Goal: Information Seeking & Learning: Learn about a topic

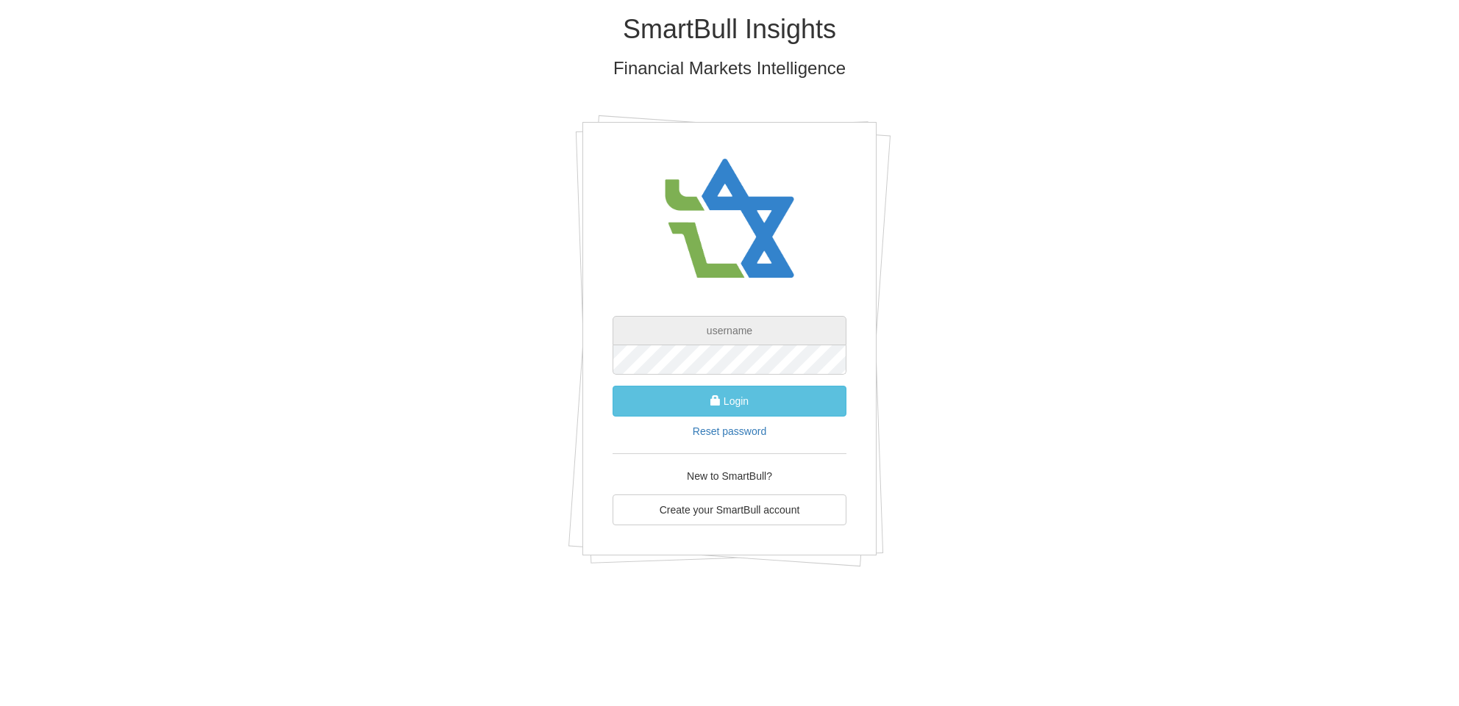
click at [723, 330] on input "text" at bounding box center [729, 330] width 234 height 29
click at [732, 332] on input "text" at bounding box center [729, 330] width 234 height 29
type input "[EMAIL_ADDRESS][DOMAIN_NAME]"
click at [798, 407] on button "Login" at bounding box center [729, 401] width 234 height 31
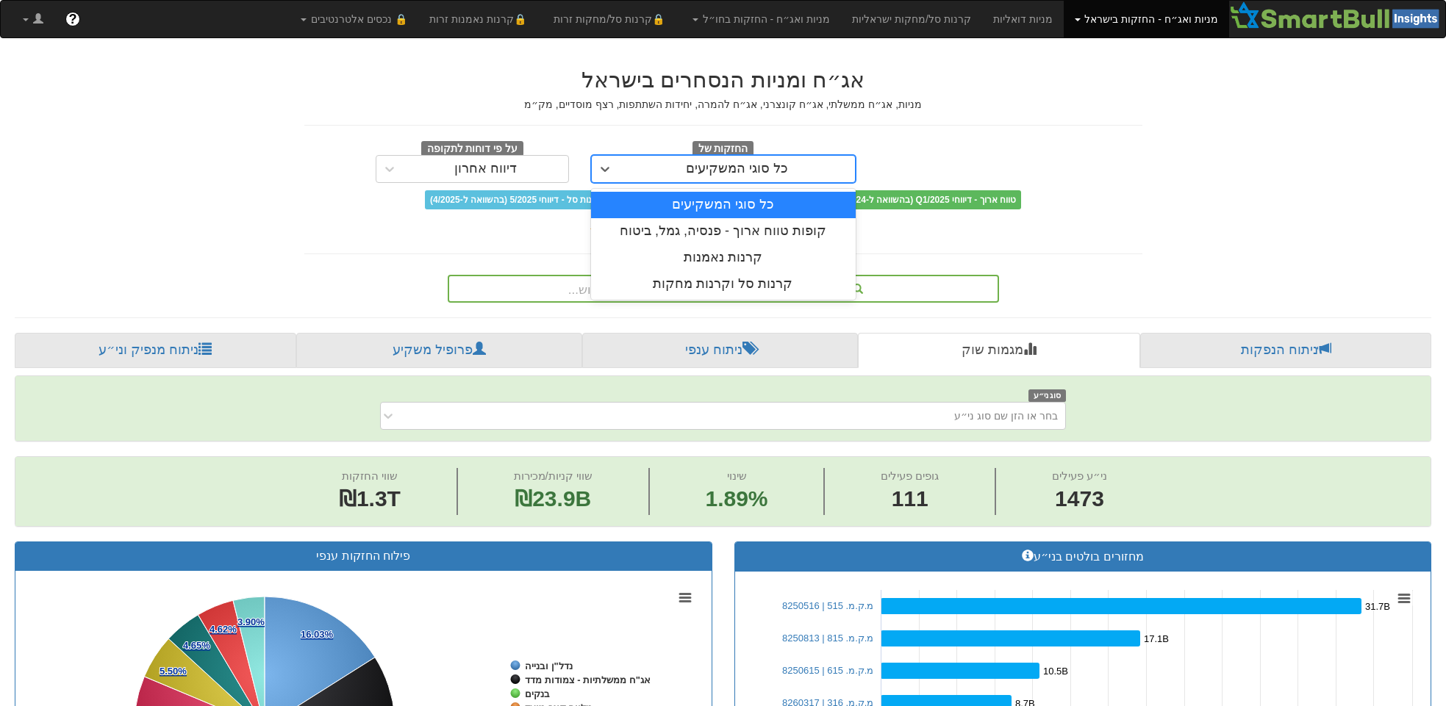
click at [806, 169] on div "כל סוגי המשקיעים" at bounding box center [737, 169] width 236 height 24
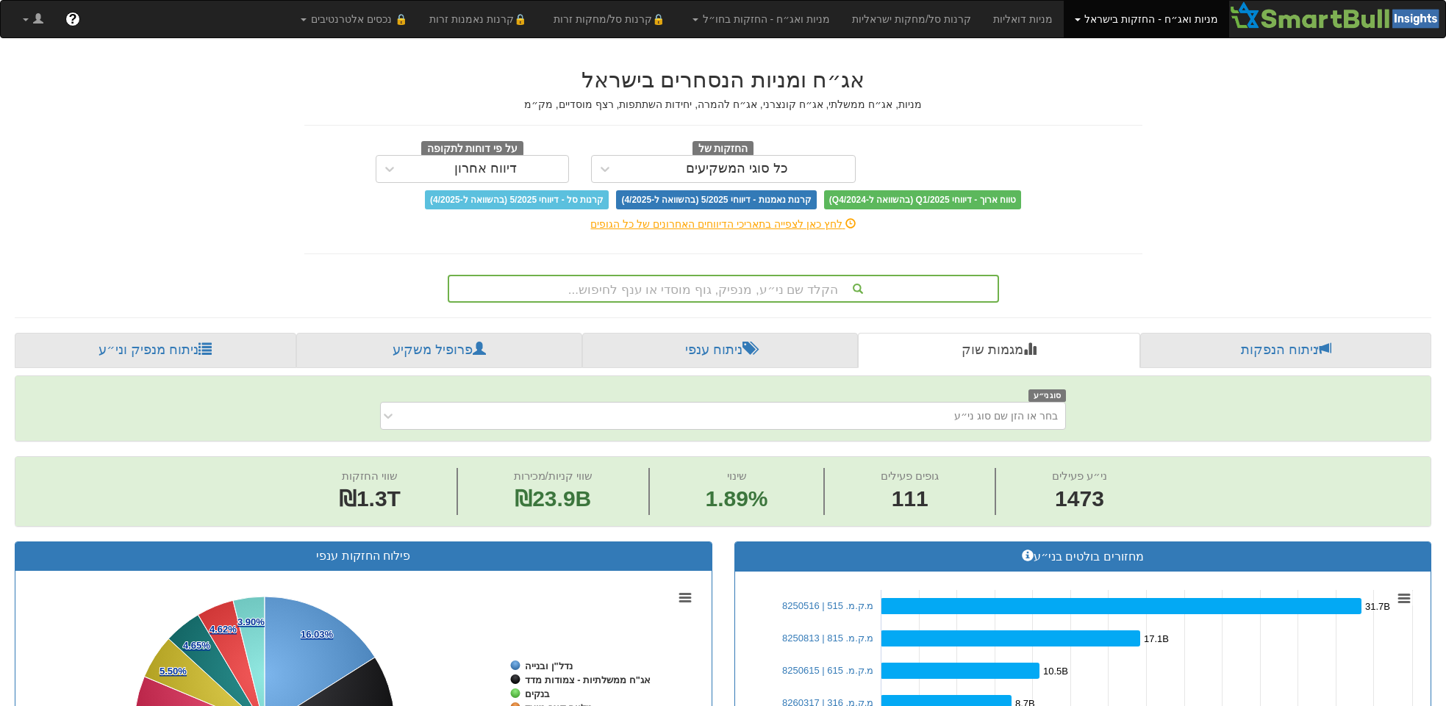
click at [1125, 116] on div "אג״ח ומניות הנסחרים בישראל מניות, אג״ח ממשלתי, אג״ח קונצרני, אג״ח להמרה, יחידות…" at bounding box center [723, 139] width 838 height 142
click at [1081, 18] on span at bounding box center [1078, 19] width 6 height 3
click at [1190, 66] on link "אג״ח" at bounding box center [1170, 70] width 116 height 19
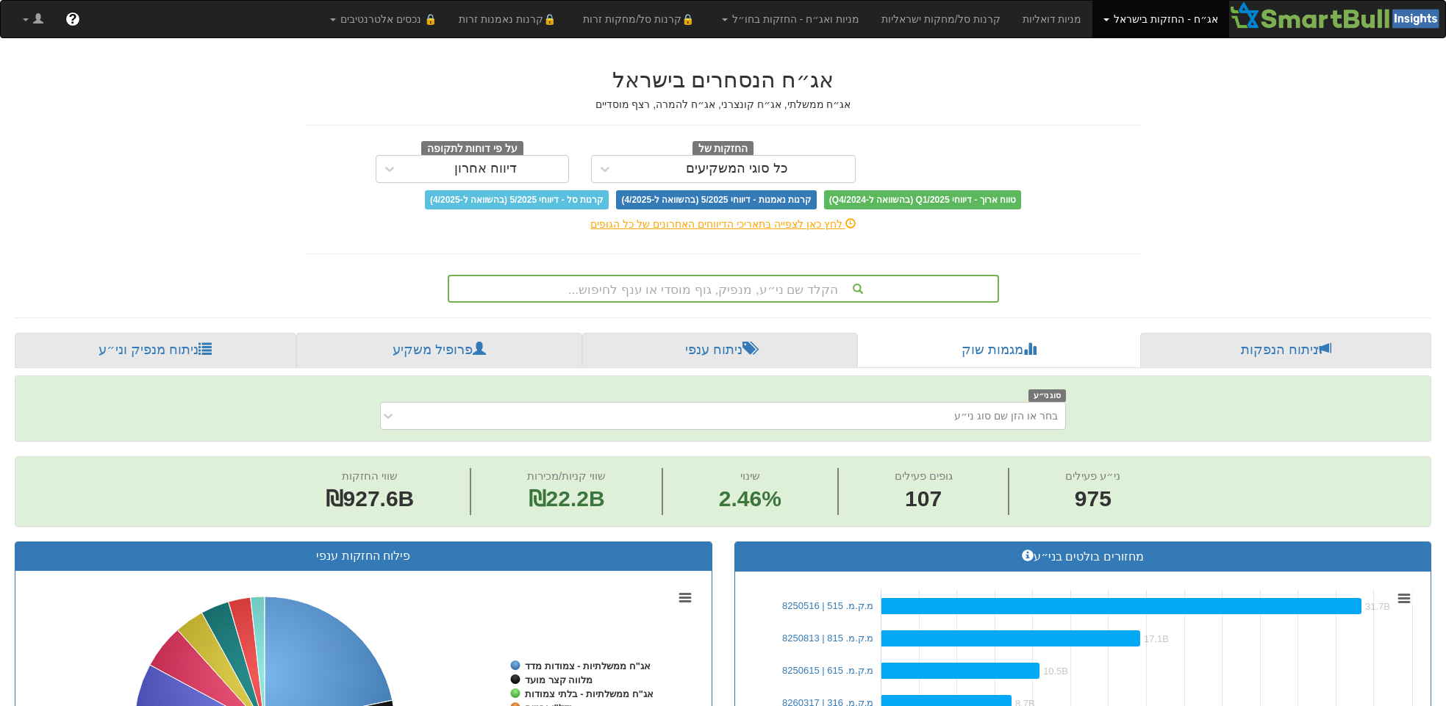
scroll to position [0, 14337]
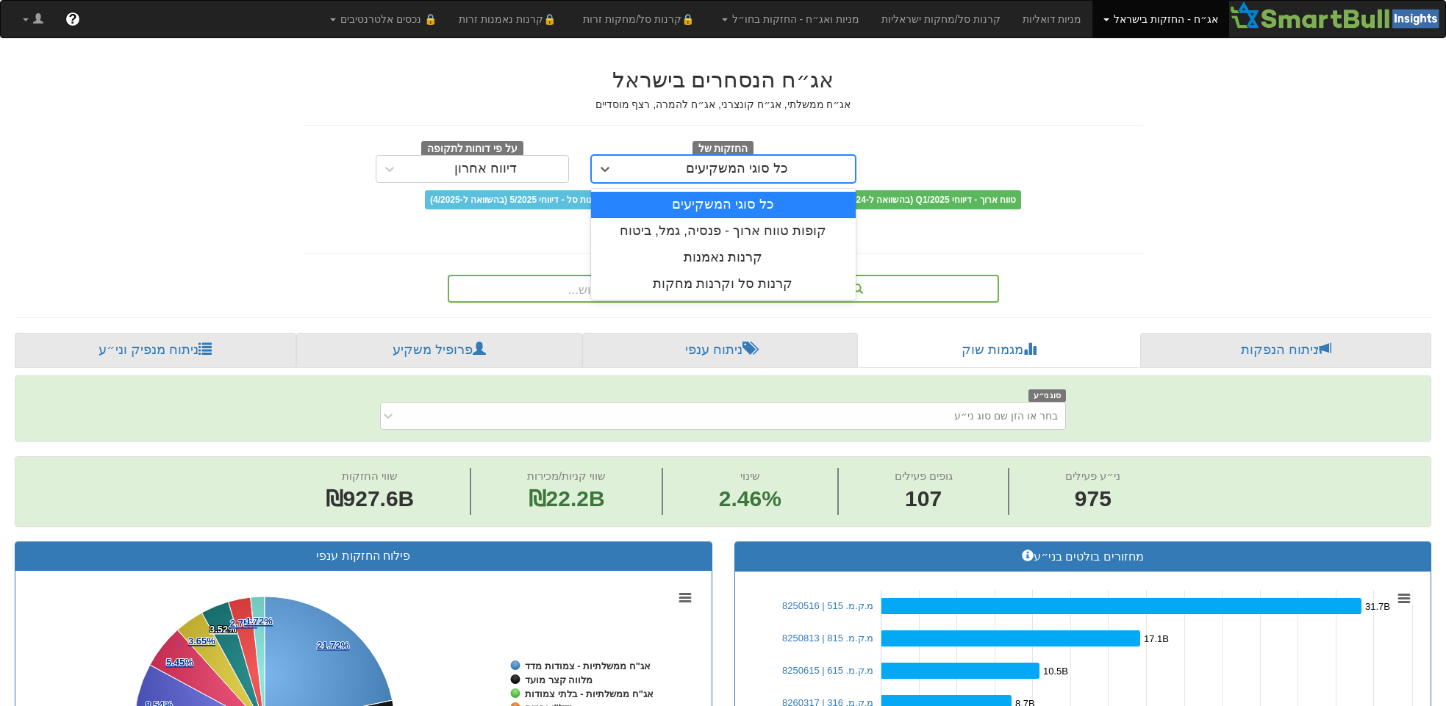
click at [788, 168] on div "כל סוגי המשקיעים" at bounding box center [737, 169] width 236 height 24
click at [784, 225] on div "קופות טווח ארוך - פנסיה, גמל, ביטוח" at bounding box center [723, 231] width 265 height 26
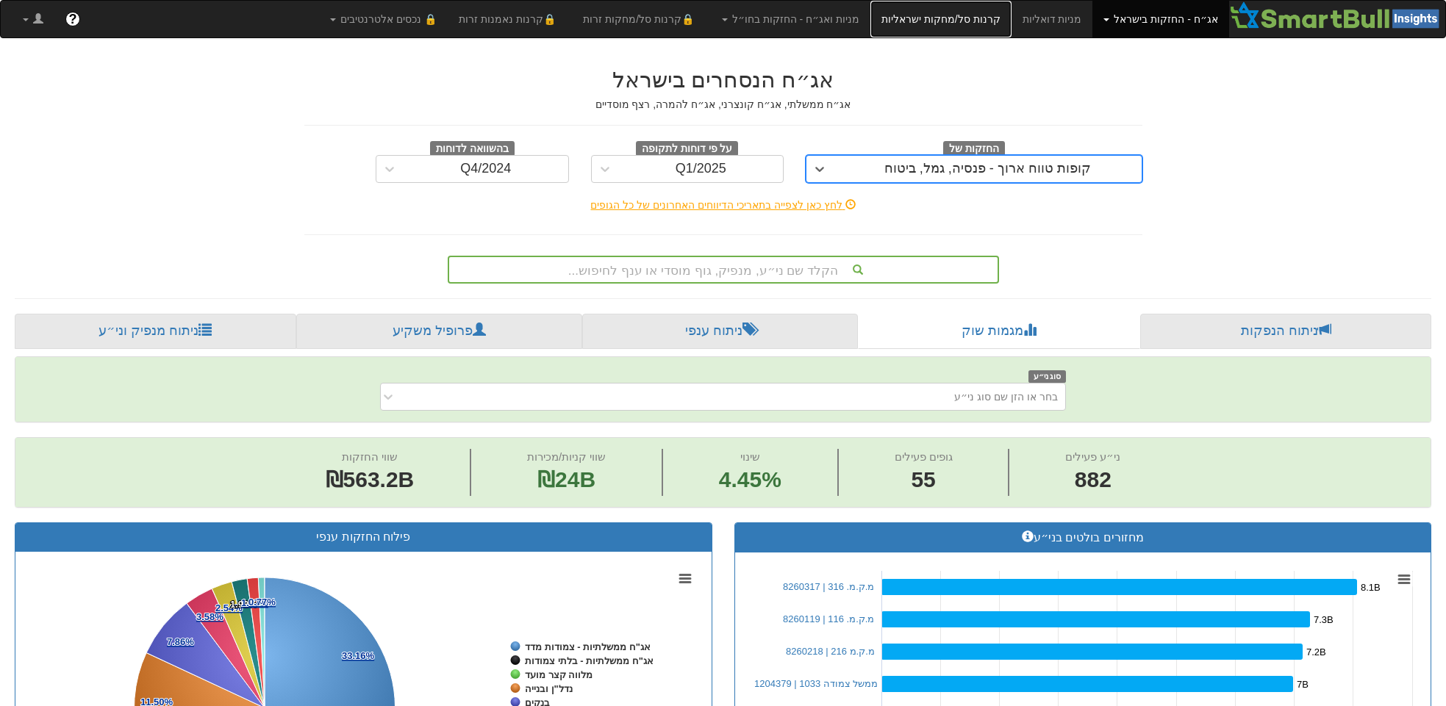
click at [965, 24] on link "קרנות סל/מחקות ישראליות" at bounding box center [940, 19] width 141 height 37
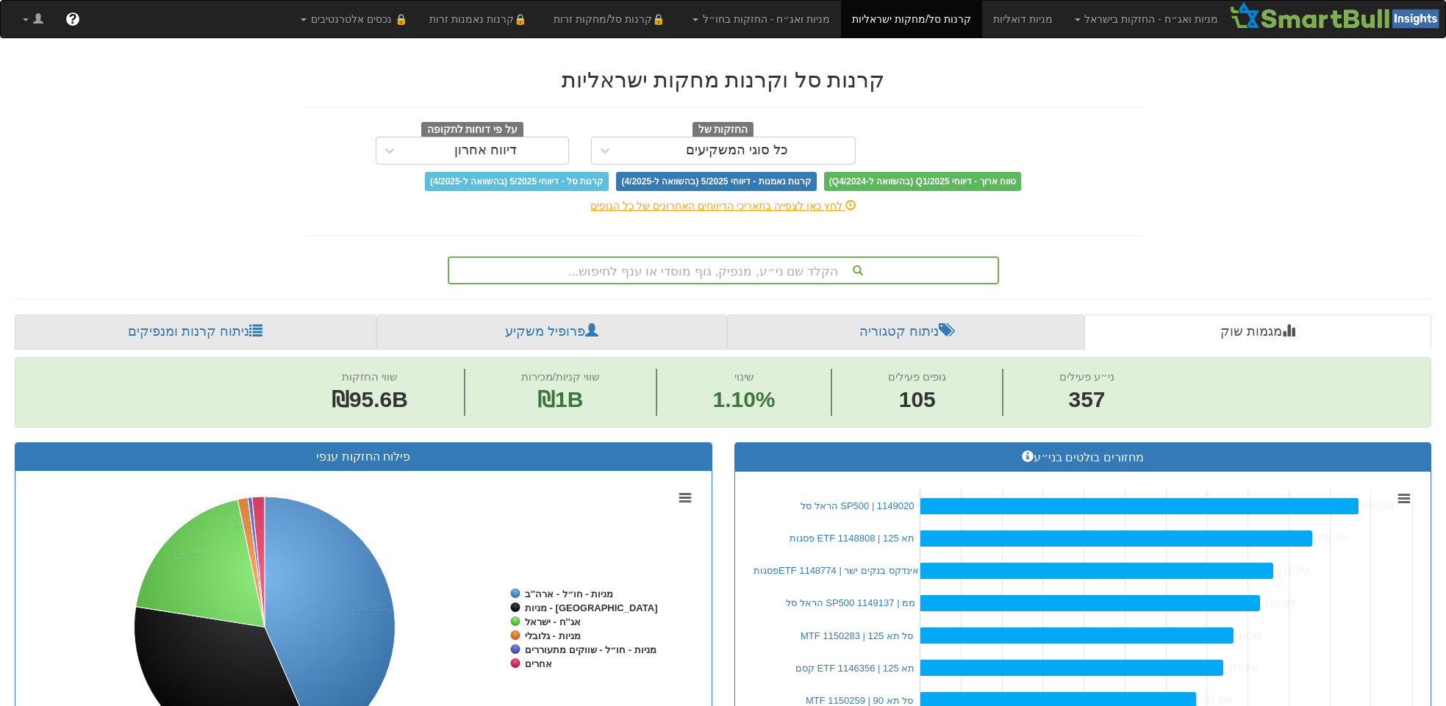
scroll to position [0, 13896]
click at [765, 157] on div "כל סוגי המשקיעים" at bounding box center [737, 150] width 102 height 15
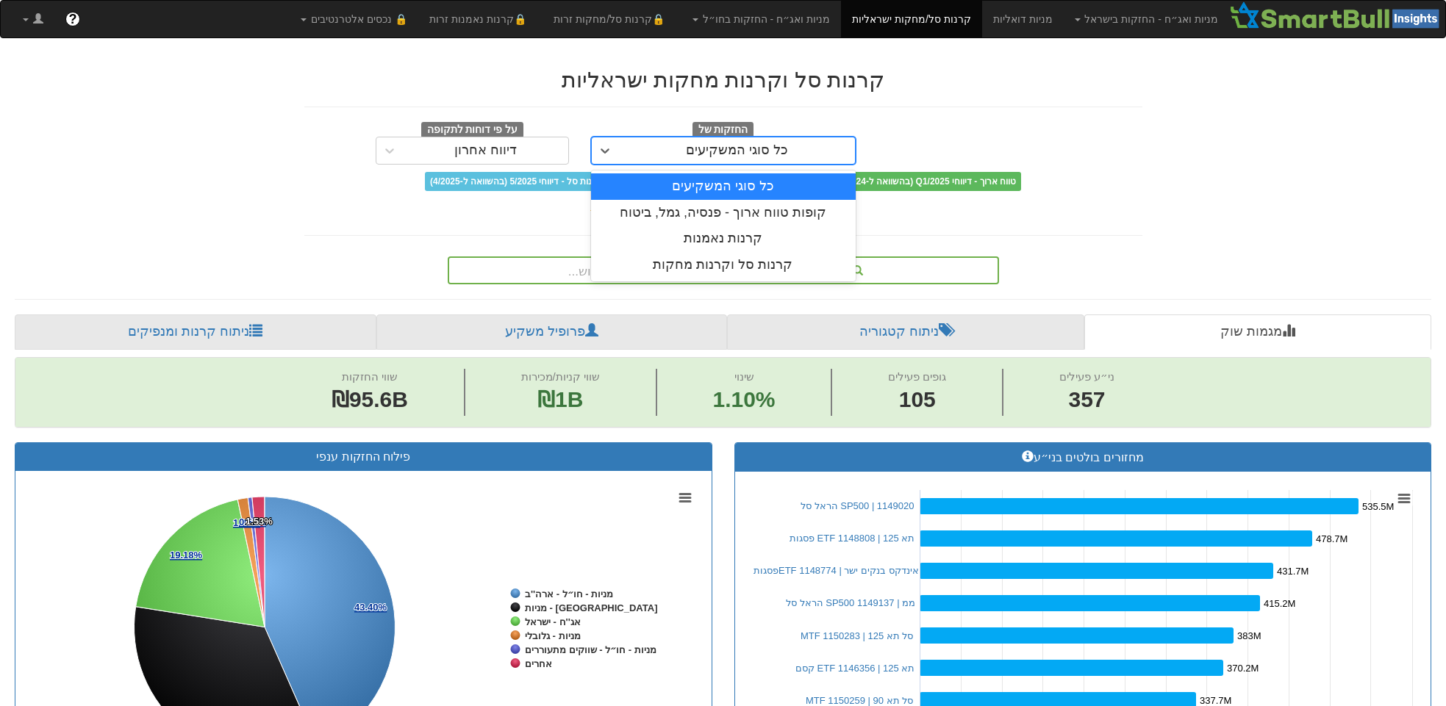
scroll to position [0, 0]
click at [781, 211] on div "קופות טווח ארוך - פנסיה, גמל, ביטוח" at bounding box center [723, 213] width 265 height 26
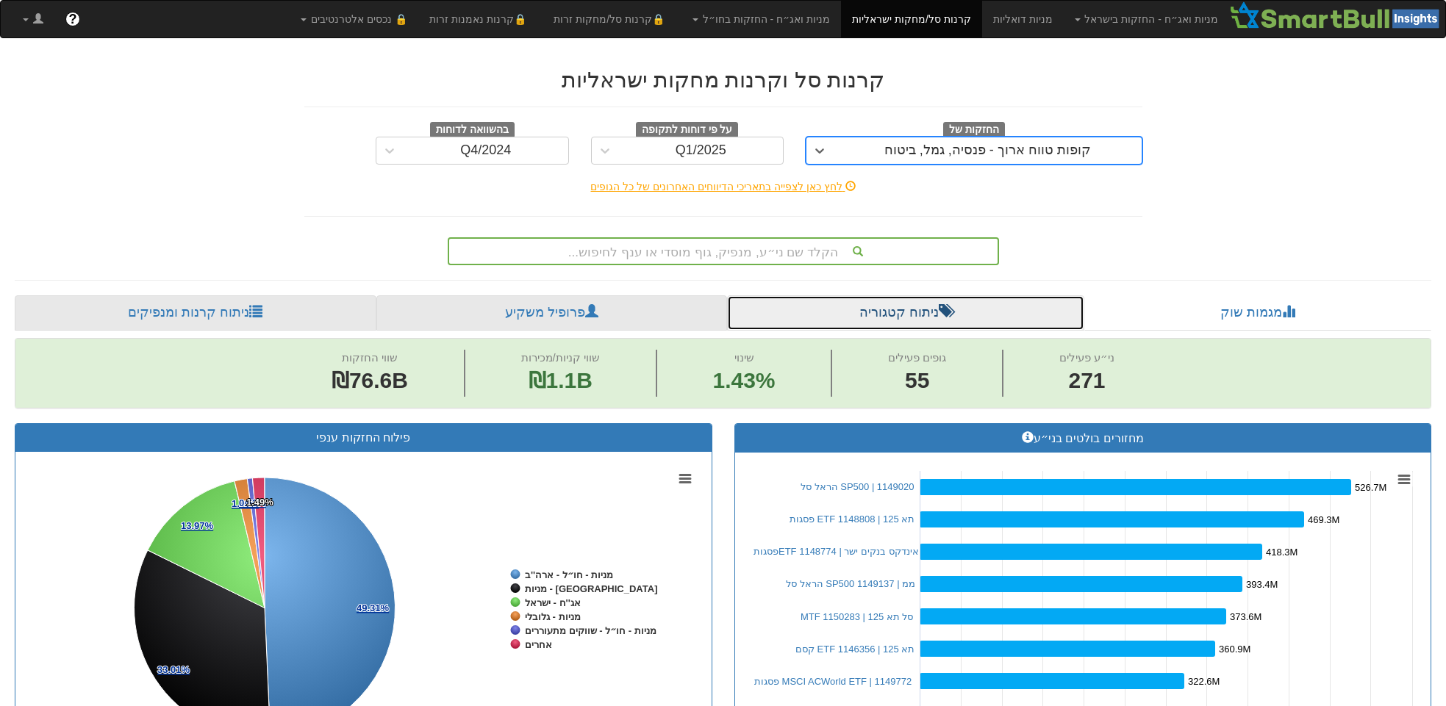
click at [838, 312] on link "ניתוח קטגוריה" at bounding box center [906, 313] width 358 height 35
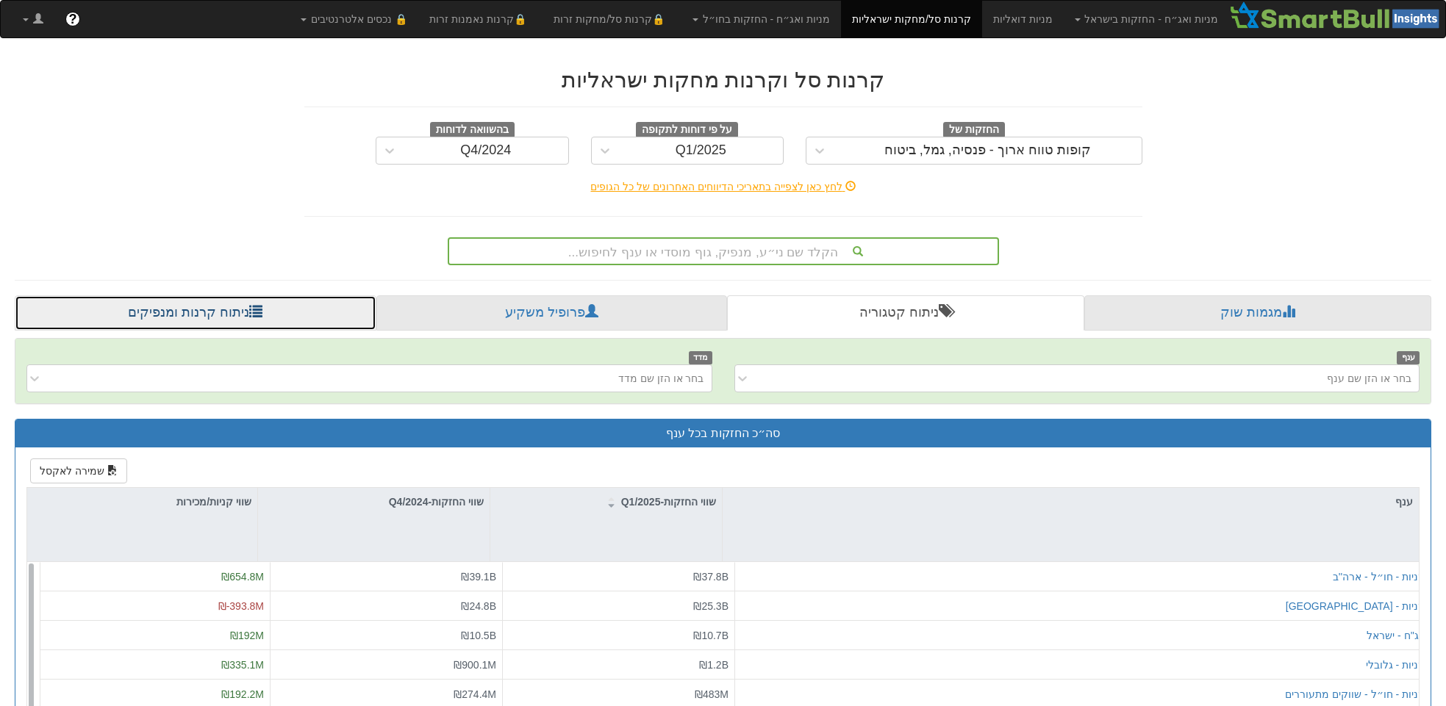
click at [210, 316] on link "ניתוח קרנות ומנפיקים" at bounding box center [196, 313] width 362 height 35
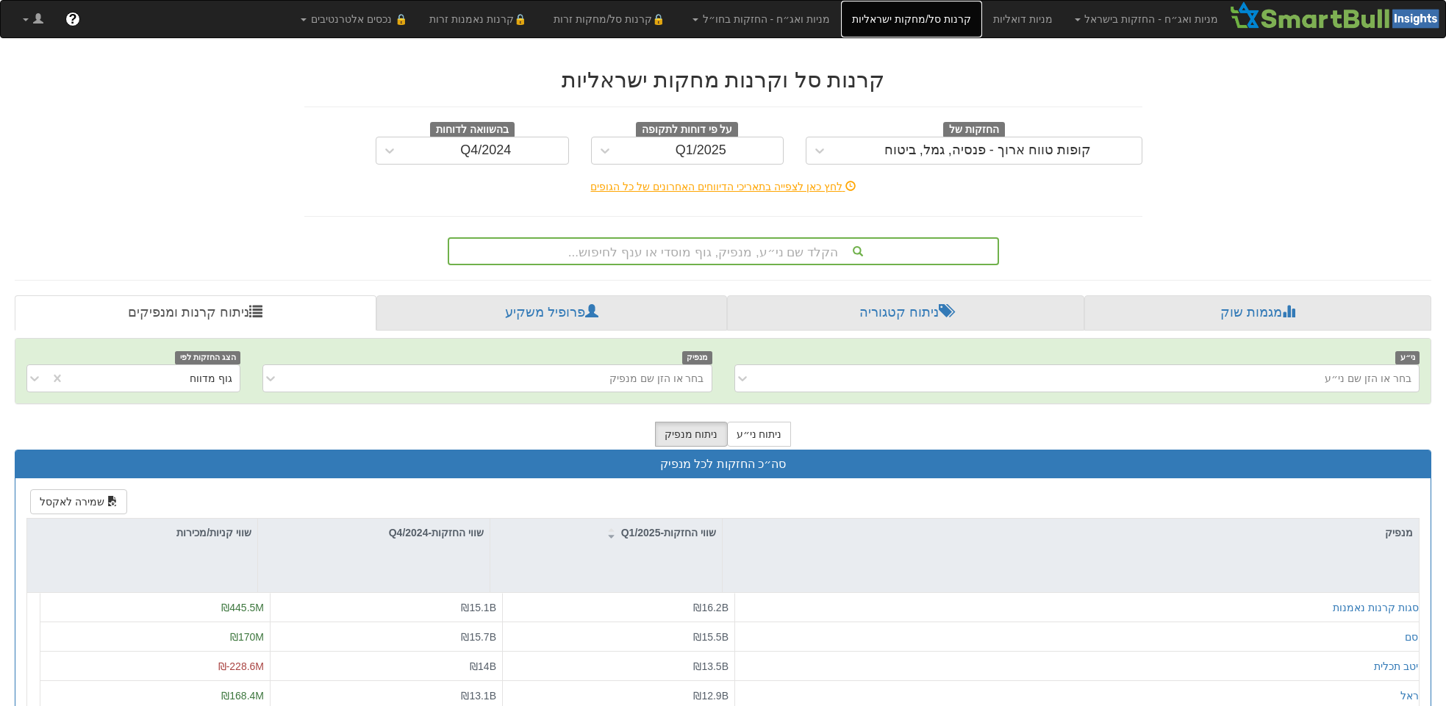
click at [910, 21] on link "קרנות סל/מחקות ישראליות" at bounding box center [911, 19] width 141 height 37
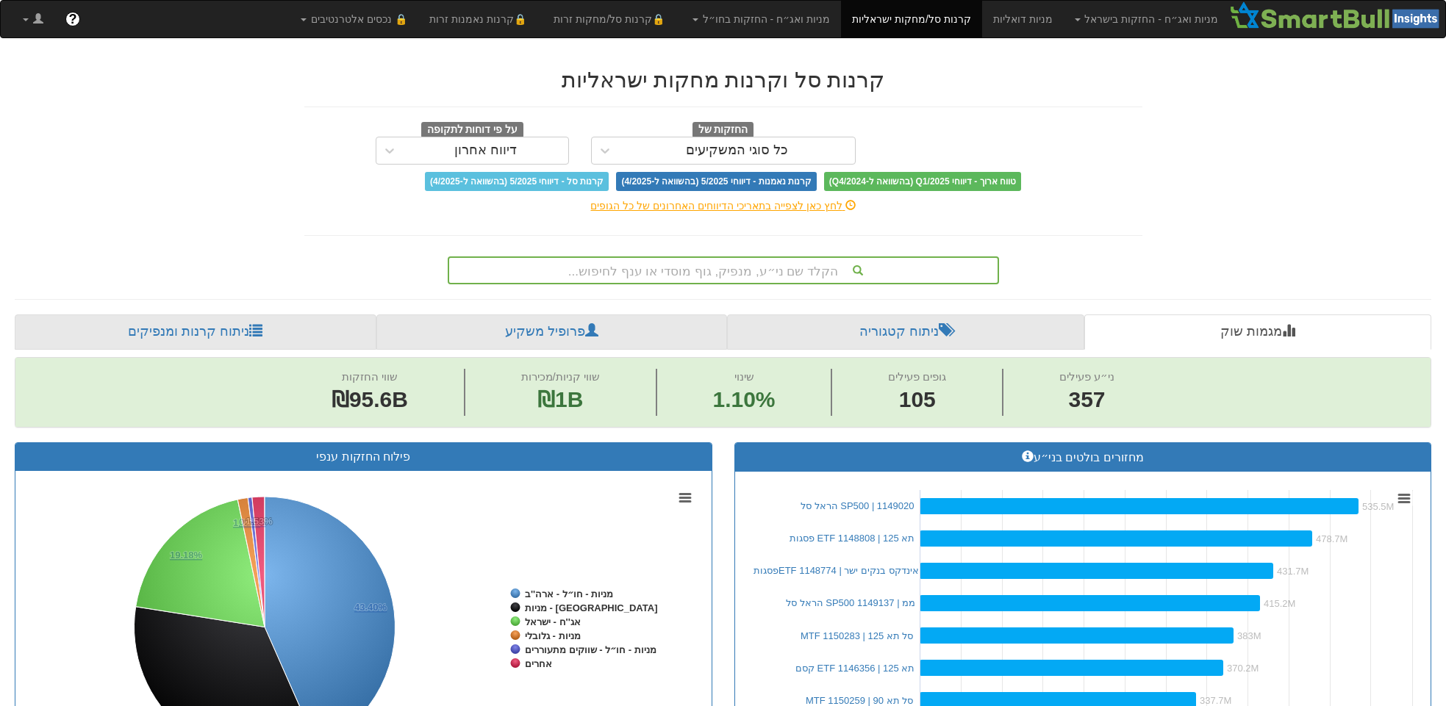
scroll to position [0, 13896]
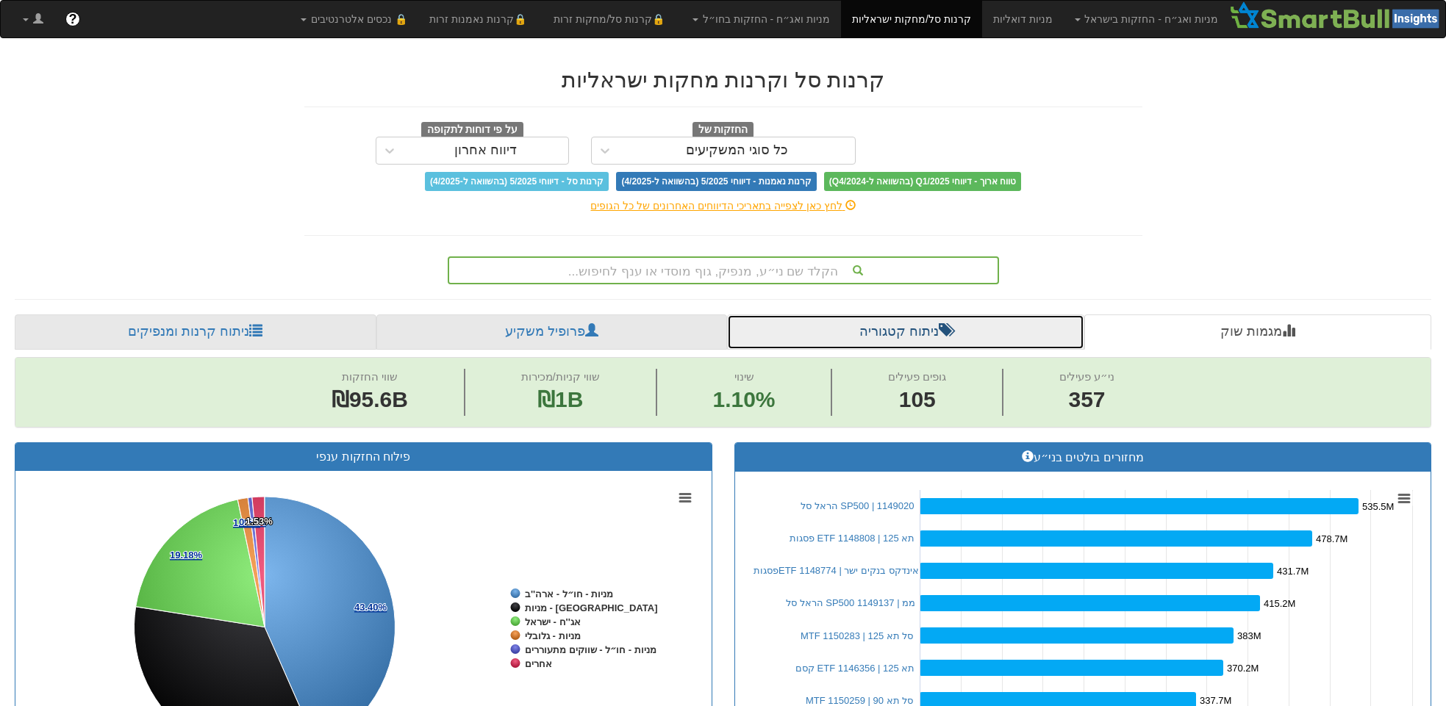
click at [881, 332] on link "ניתוח קטגוריה" at bounding box center [906, 332] width 358 height 35
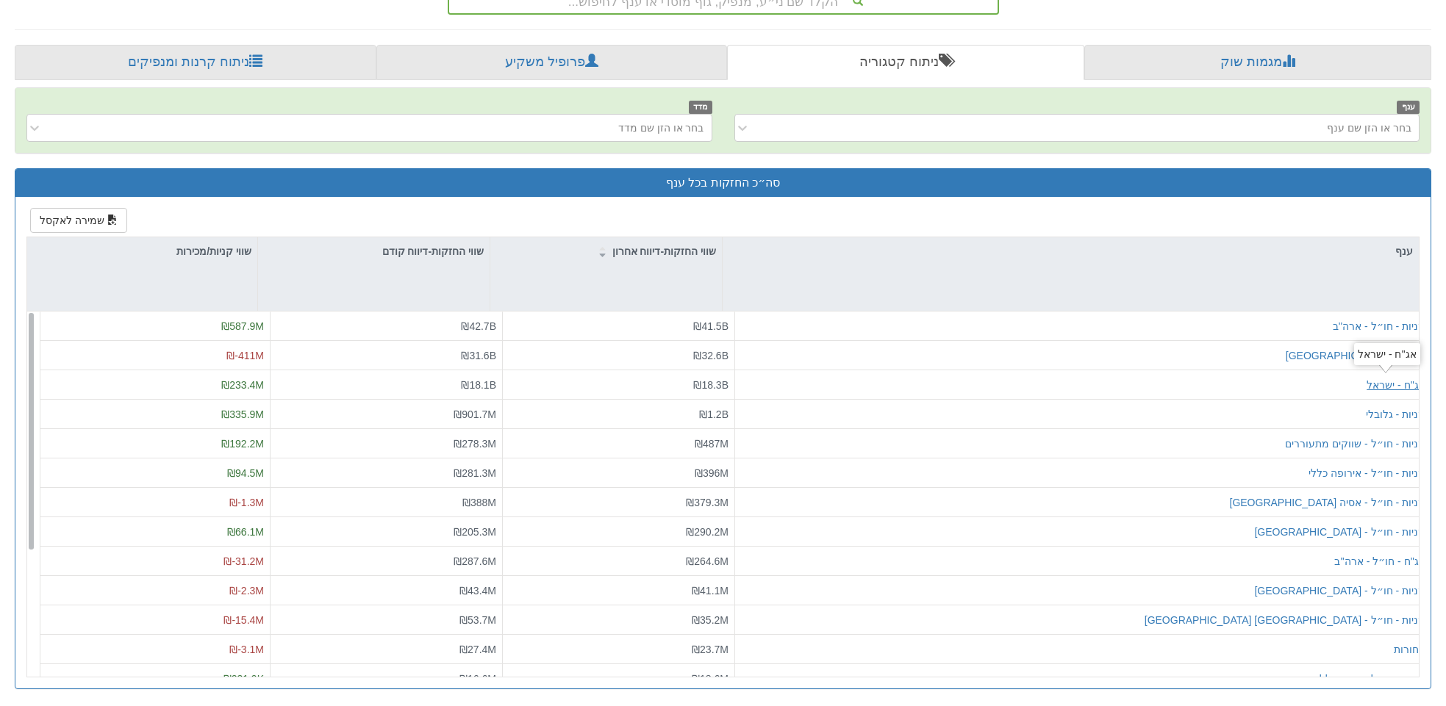
click at [1402, 379] on div "אג''ח - ישראל" at bounding box center [1396, 385] width 59 height 15
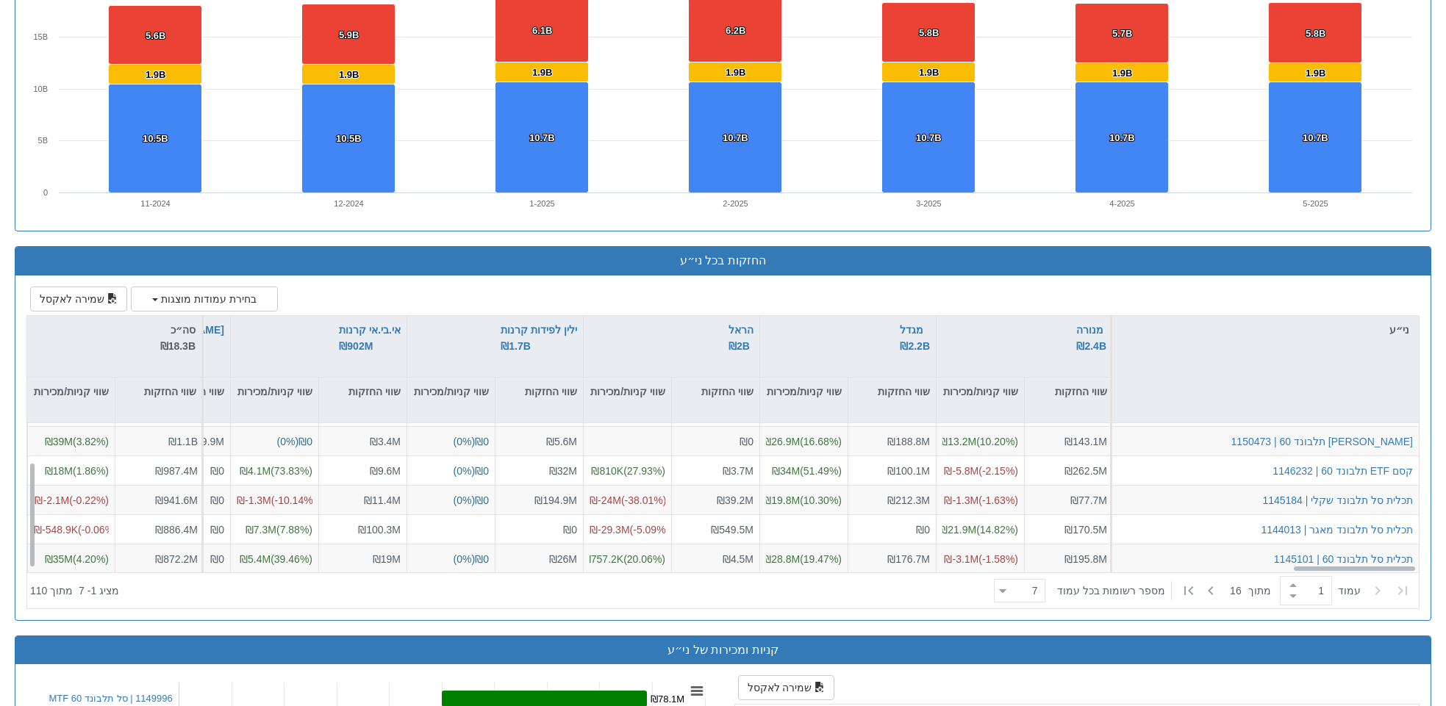
scroll to position [1348, 0]
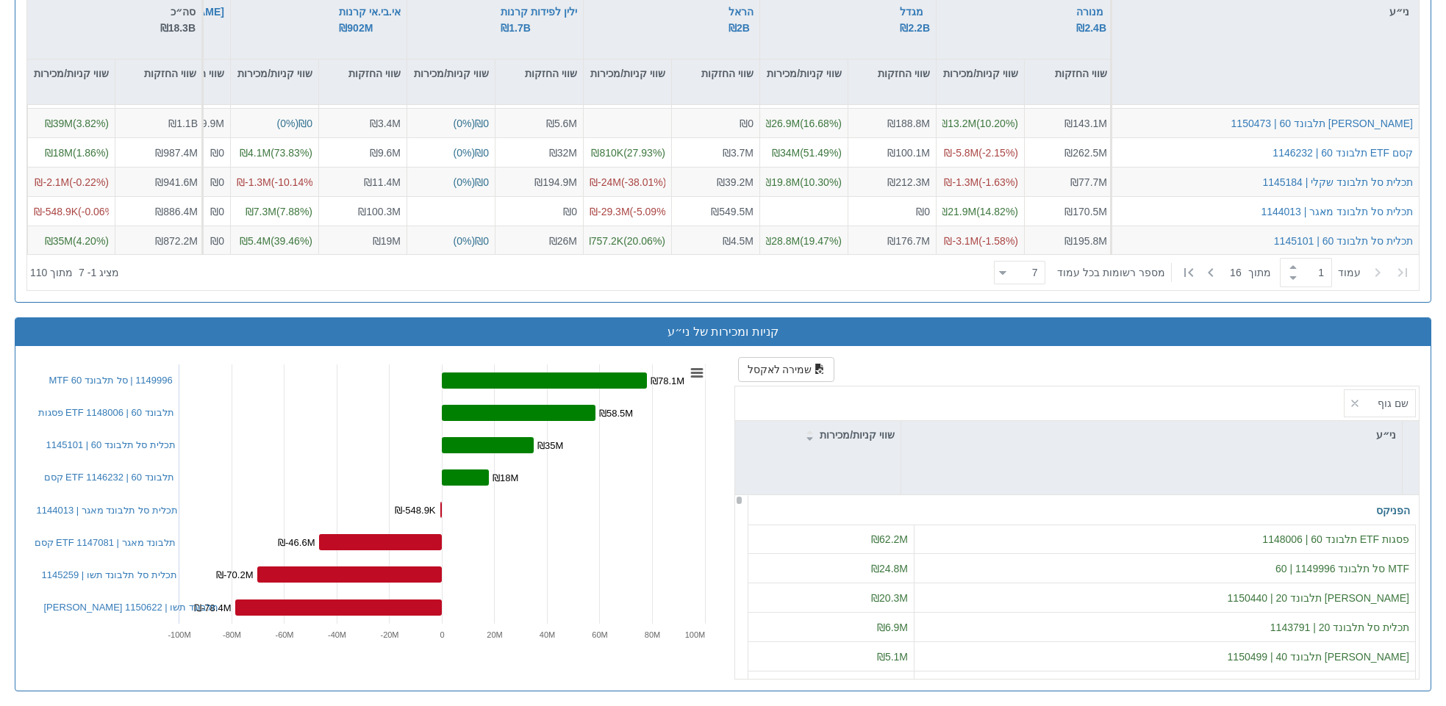
click at [1006, 271] on icon at bounding box center [1003, 273] width 7 height 4
click at [1041, 436] on div "100" at bounding box center [1028, 437] width 51 height 24
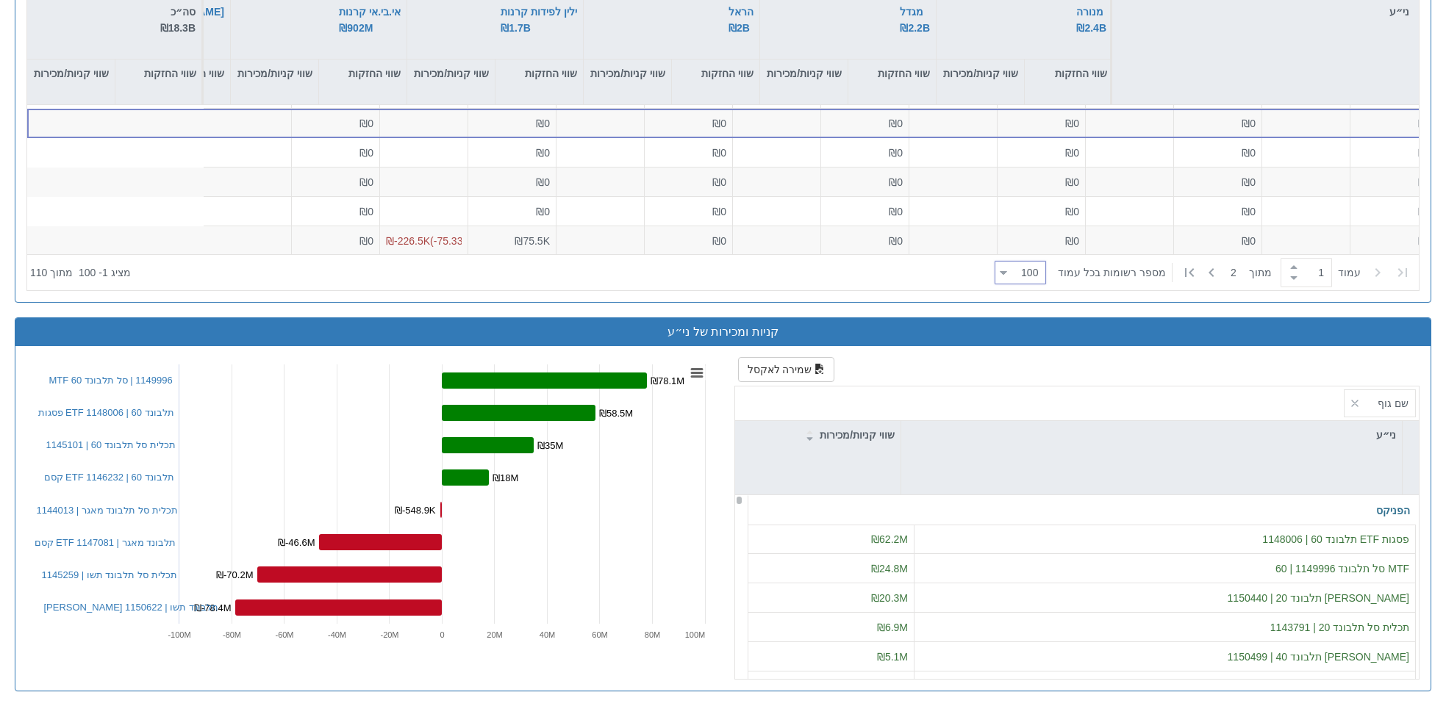
type input "100"
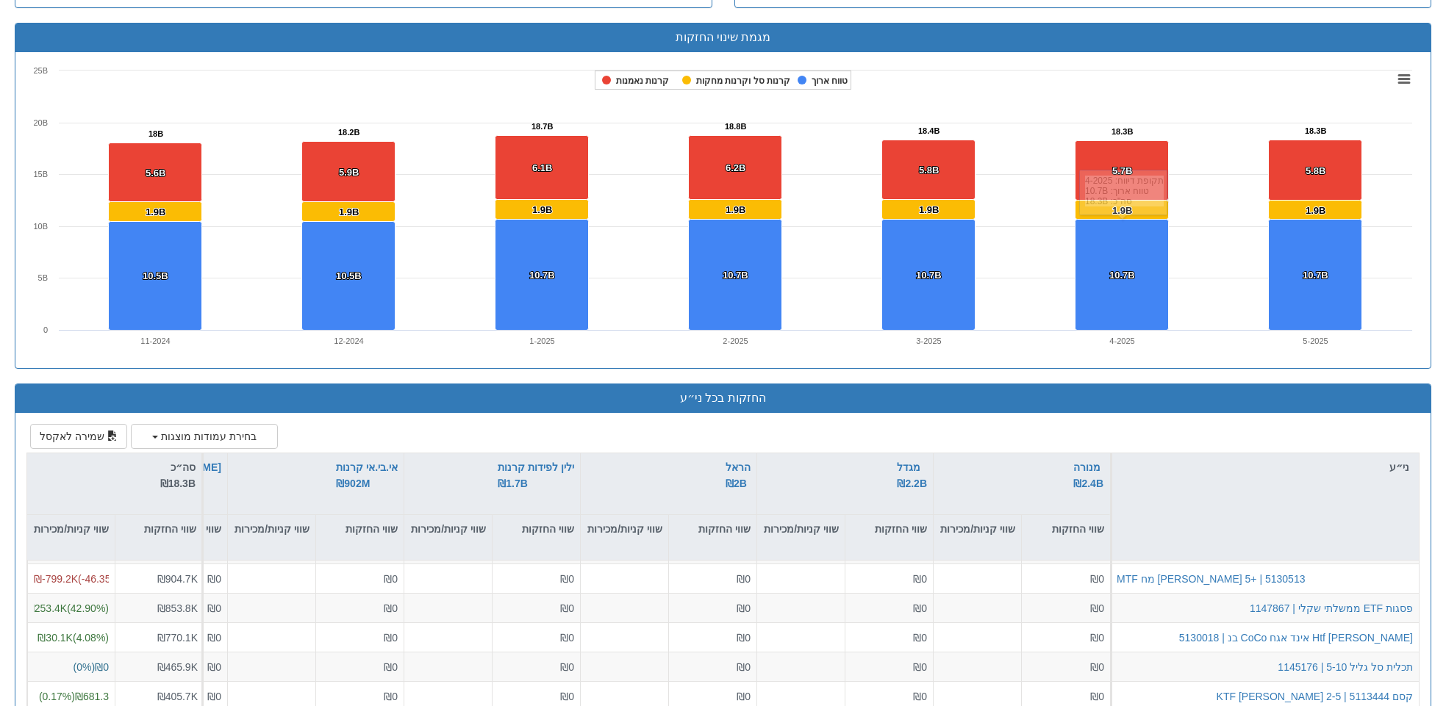
scroll to position [928, 0]
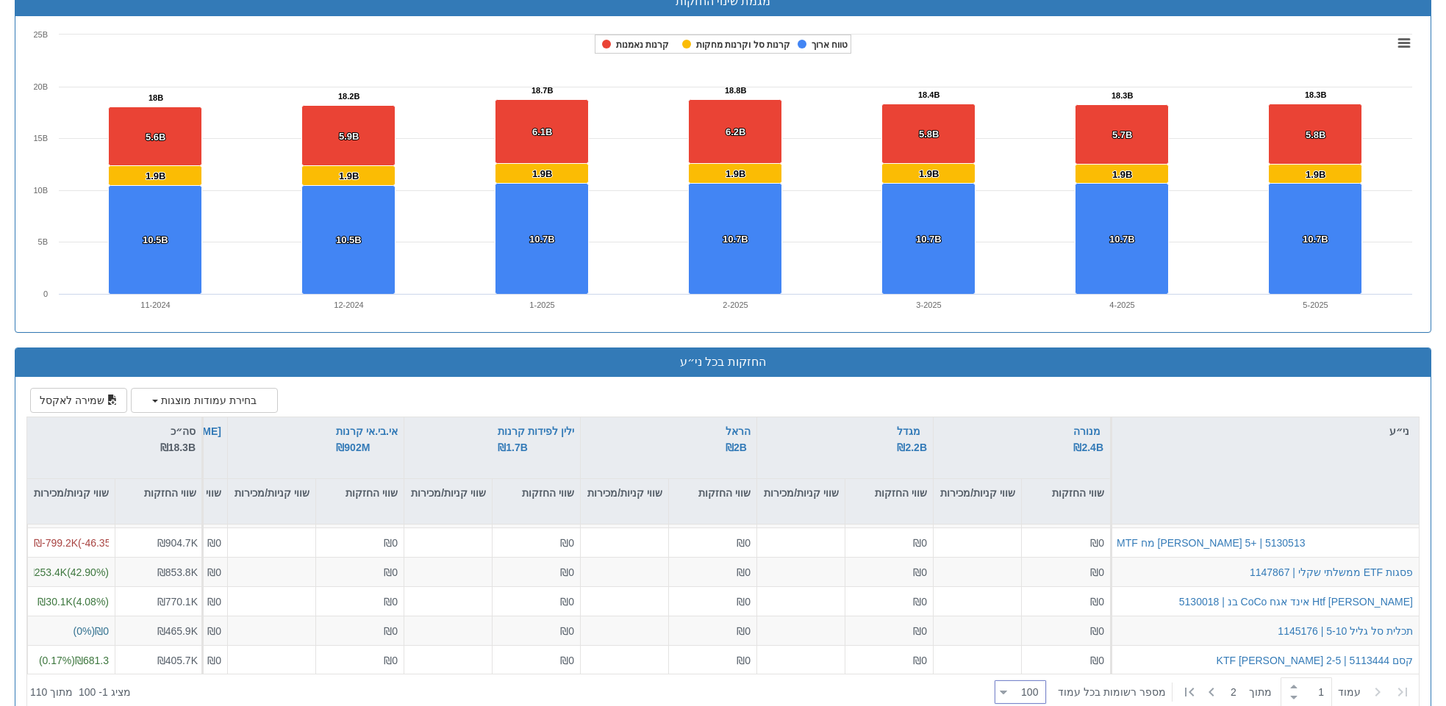
click at [1286, 692] on span at bounding box center [1294, 697] width 16 height 11
click at [1286, 681] on span at bounding box center [1294, 686] width 16 height 11
type input "2"
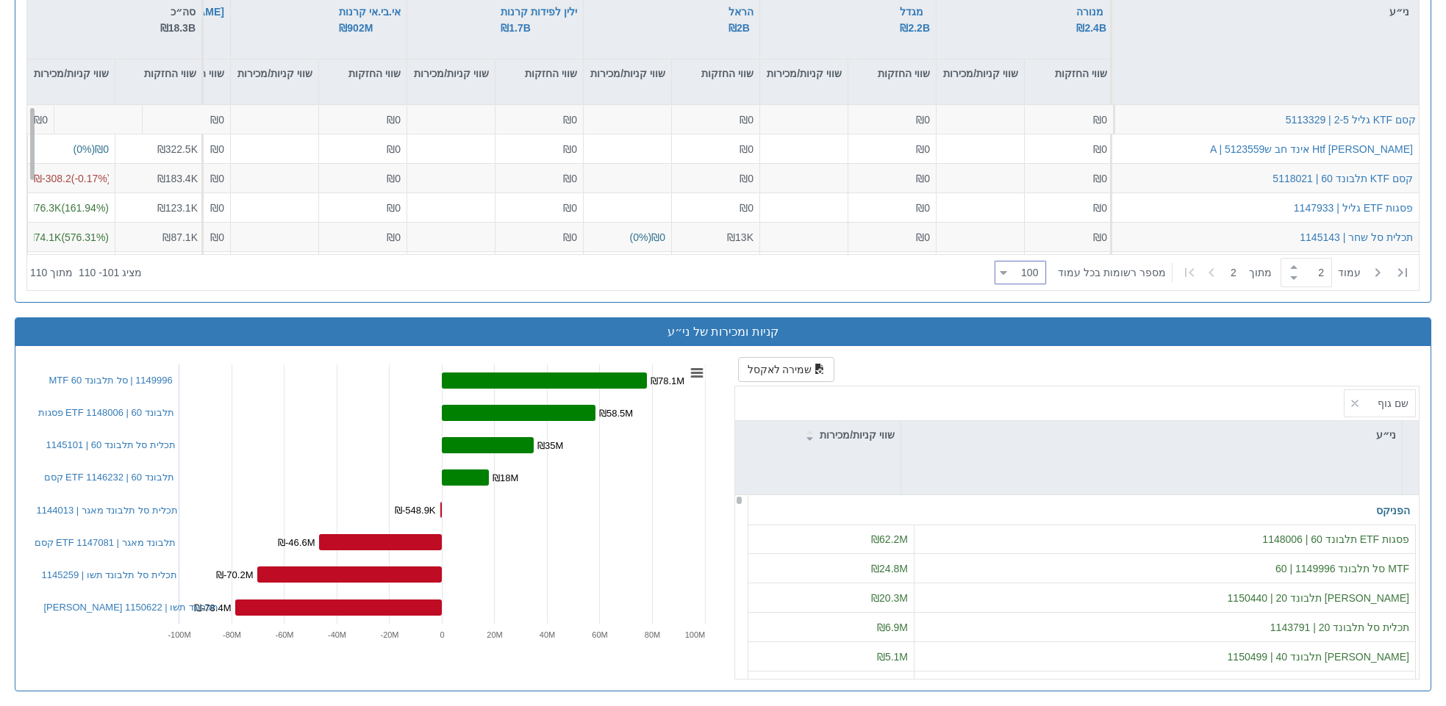
scroll to position [1130, 0]
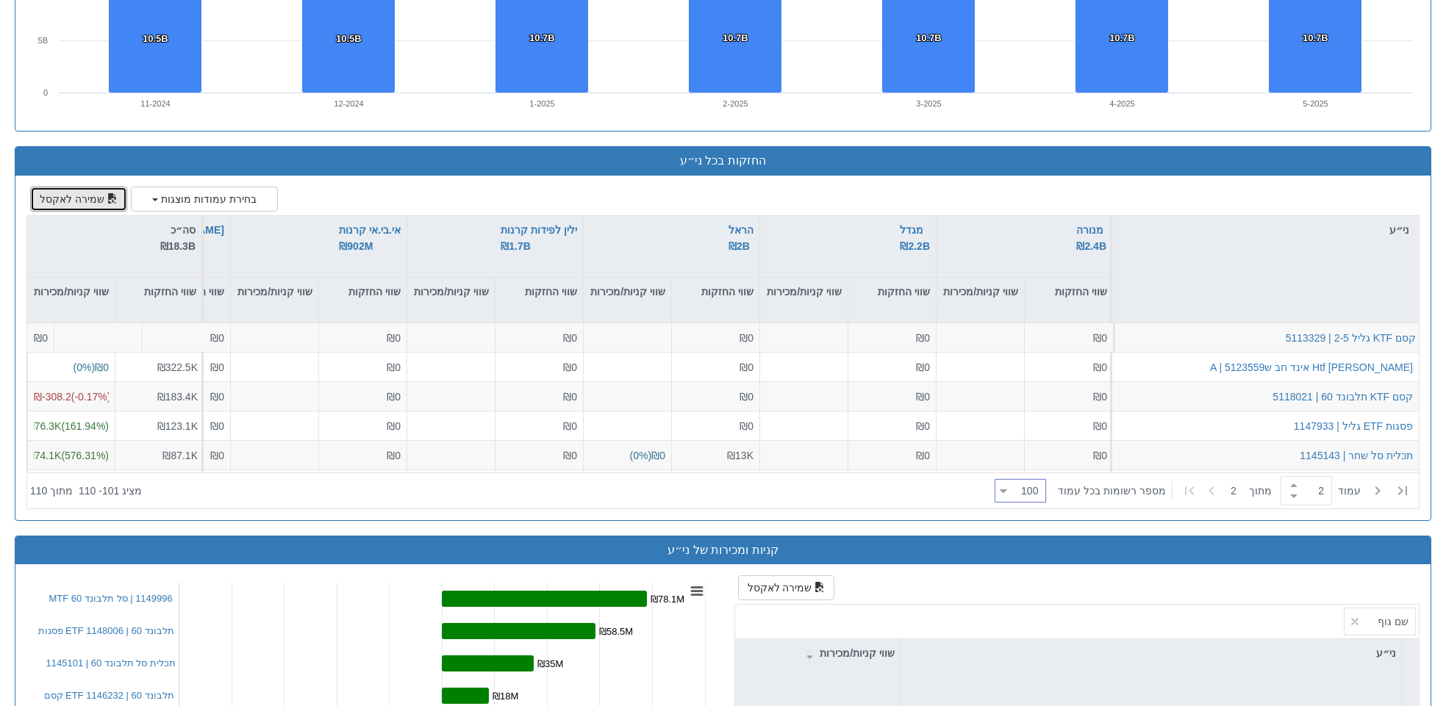
click at [80, 191] on button "שמירה לאקסל" at bounding box center [78, 199] width 97 height 25
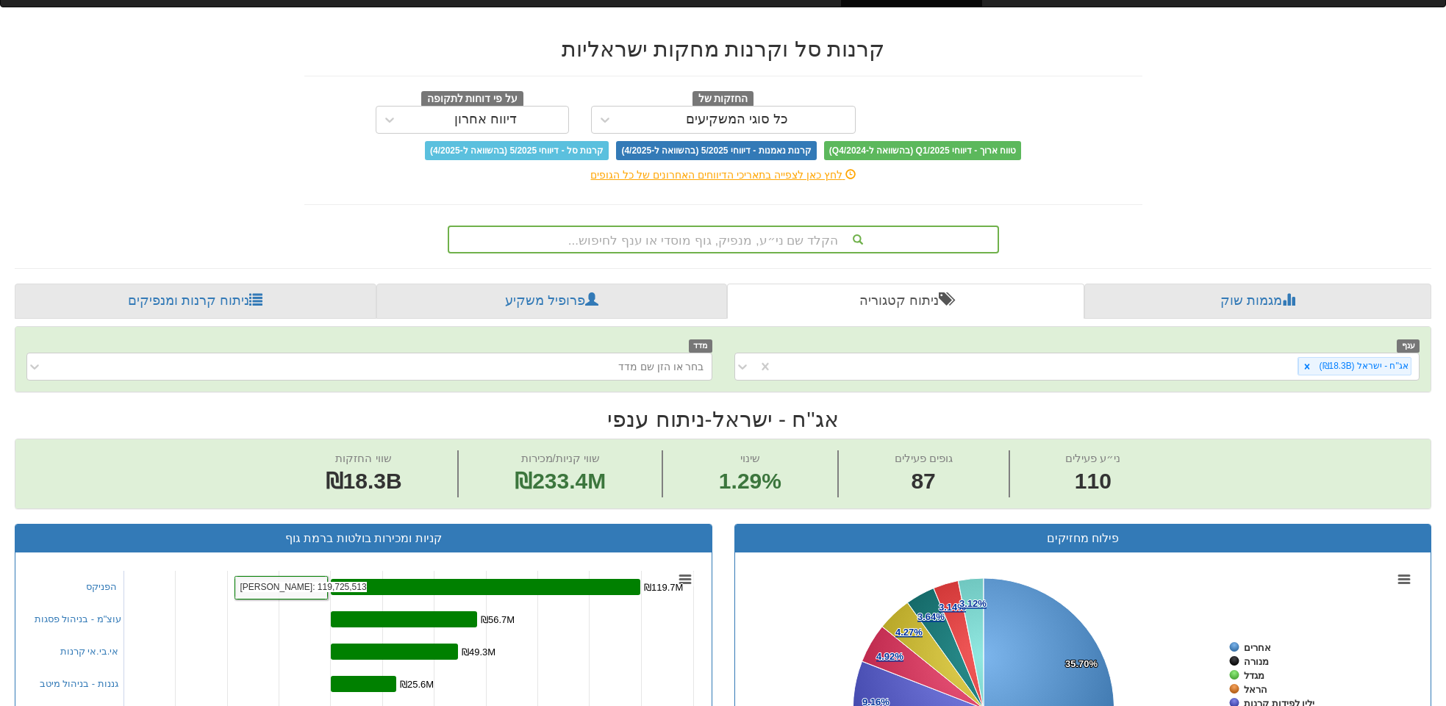
scroll to position [29, 0]
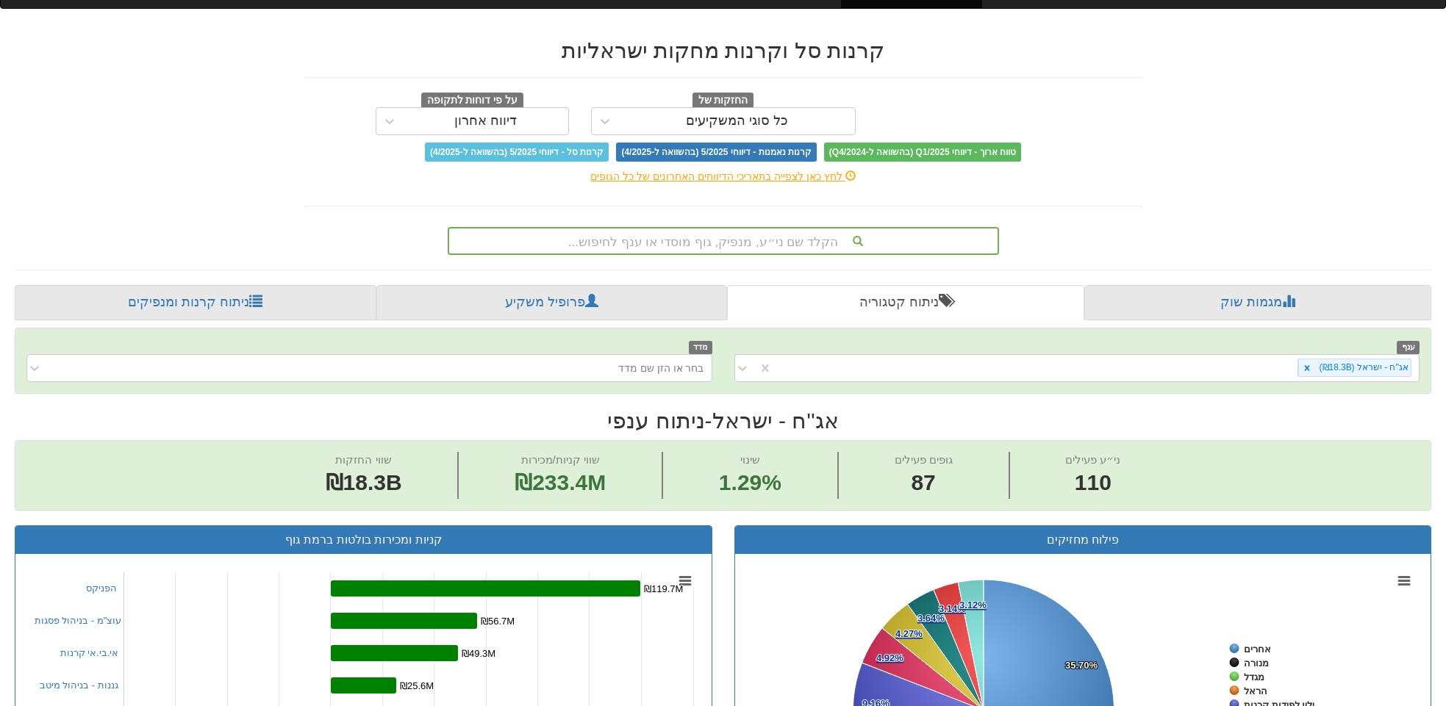
click at [516, 124] on div "דיווח אחרון" at bounding box center [486, 122] width 165 height 24
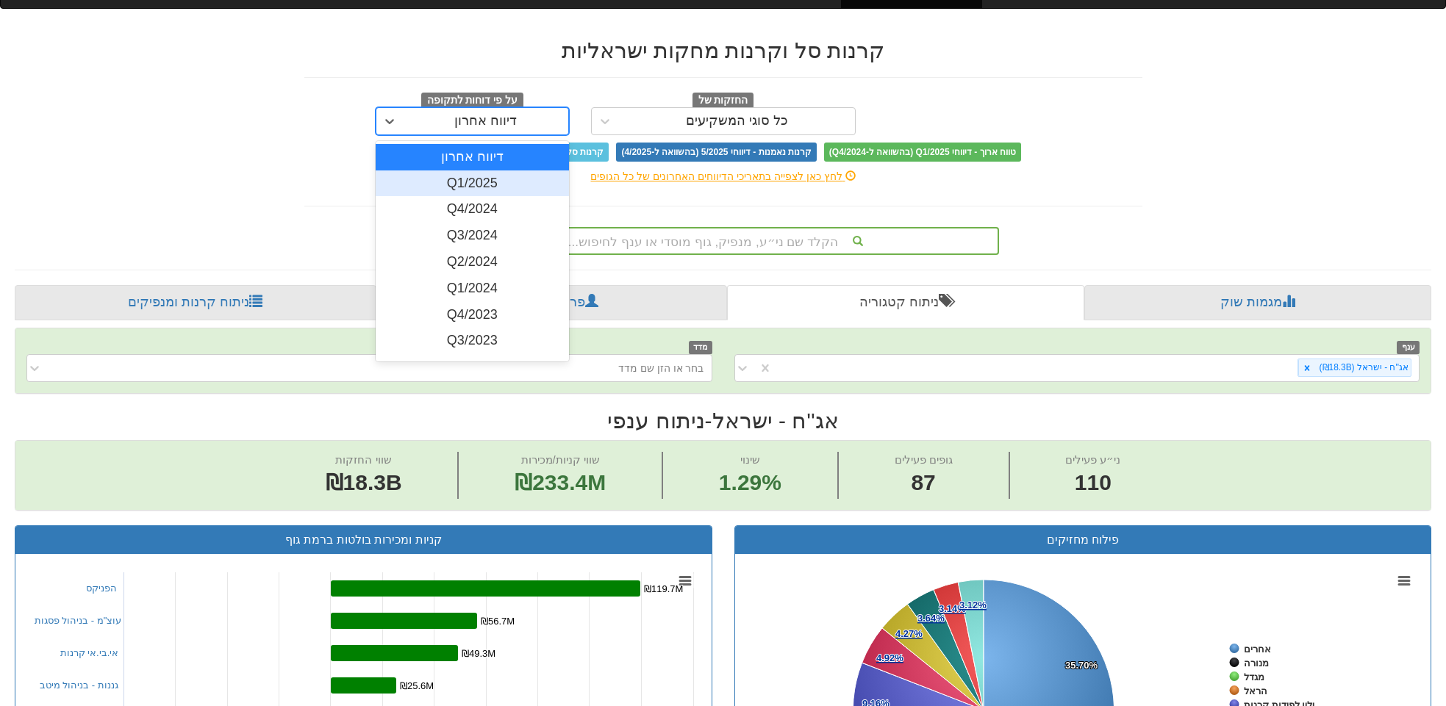
click at [507, 176] on div "Q1/2025" at bounding box center [472, 184] width 193 height 26
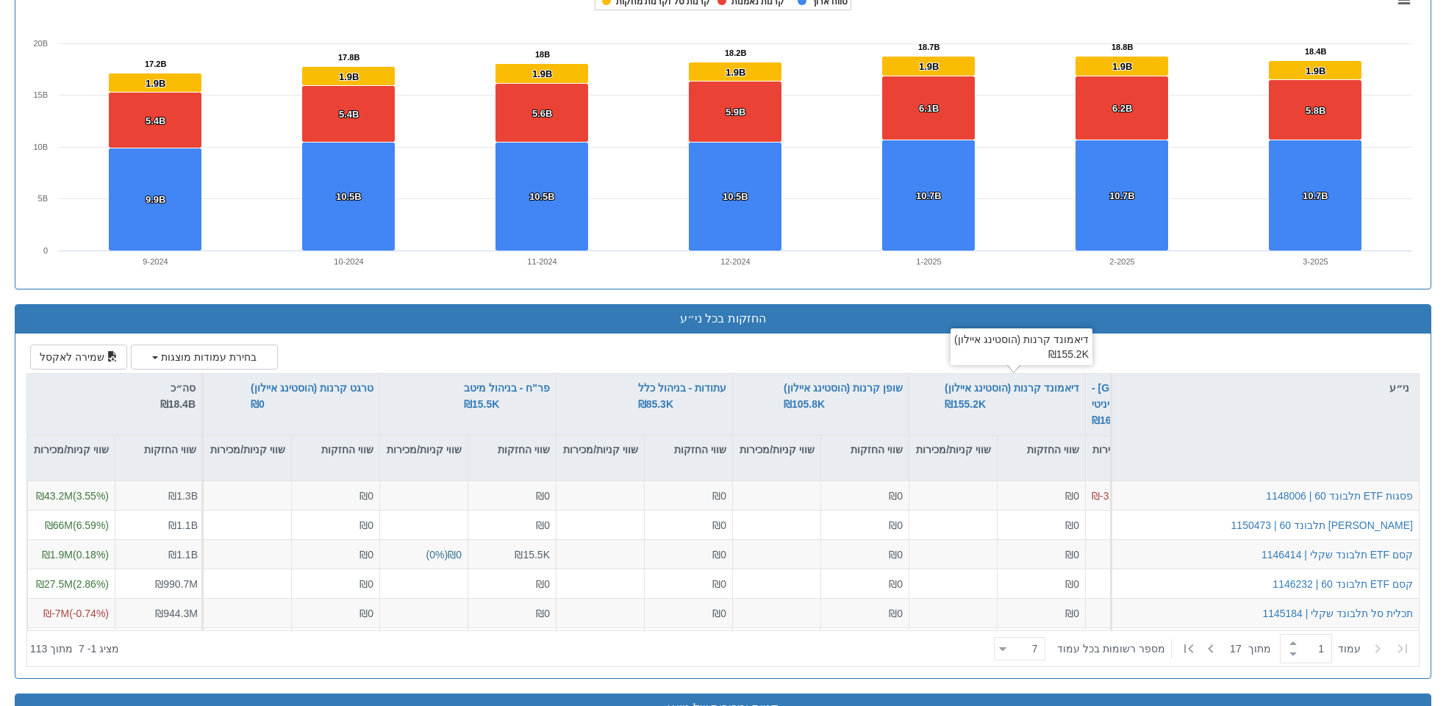
scroll to position [953, 0]
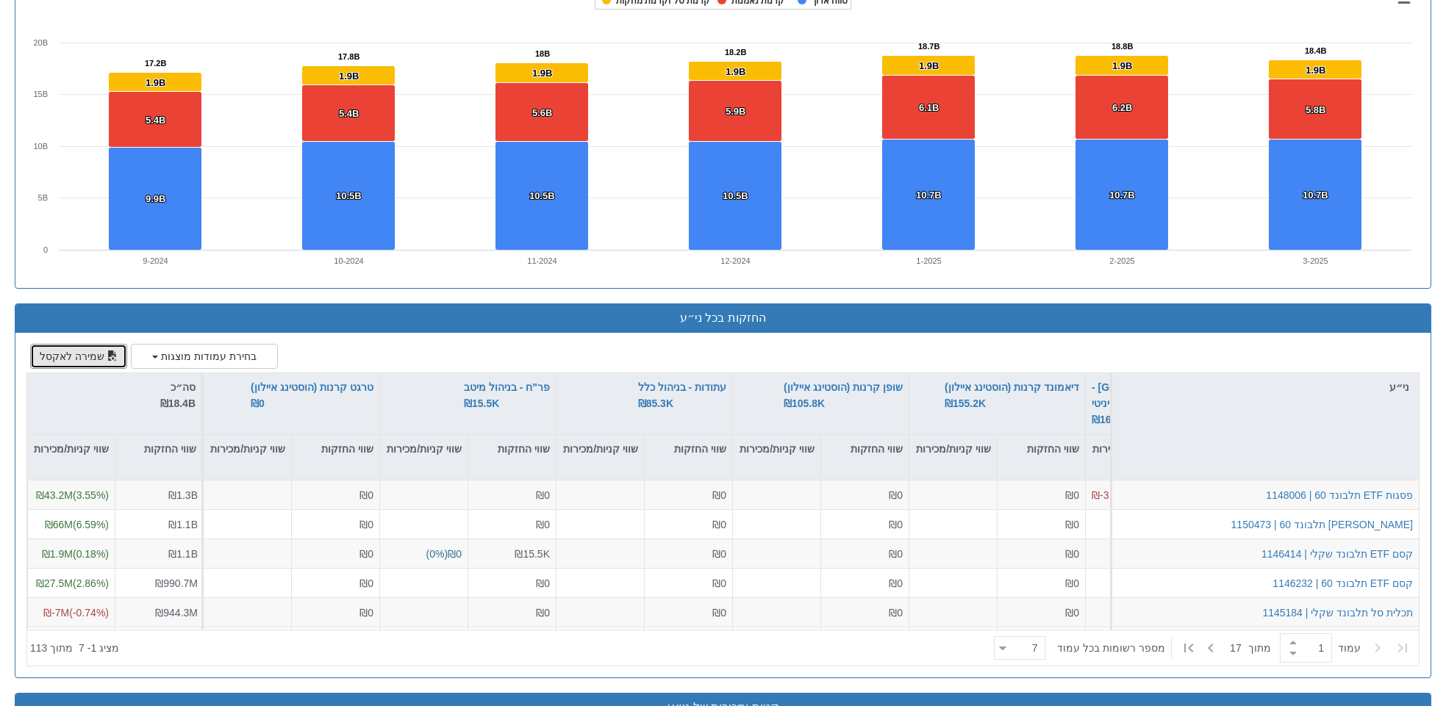
click at [74, 353] on button "שמירה לאקסל" at bounding box center [78, 356] width 97 height 25
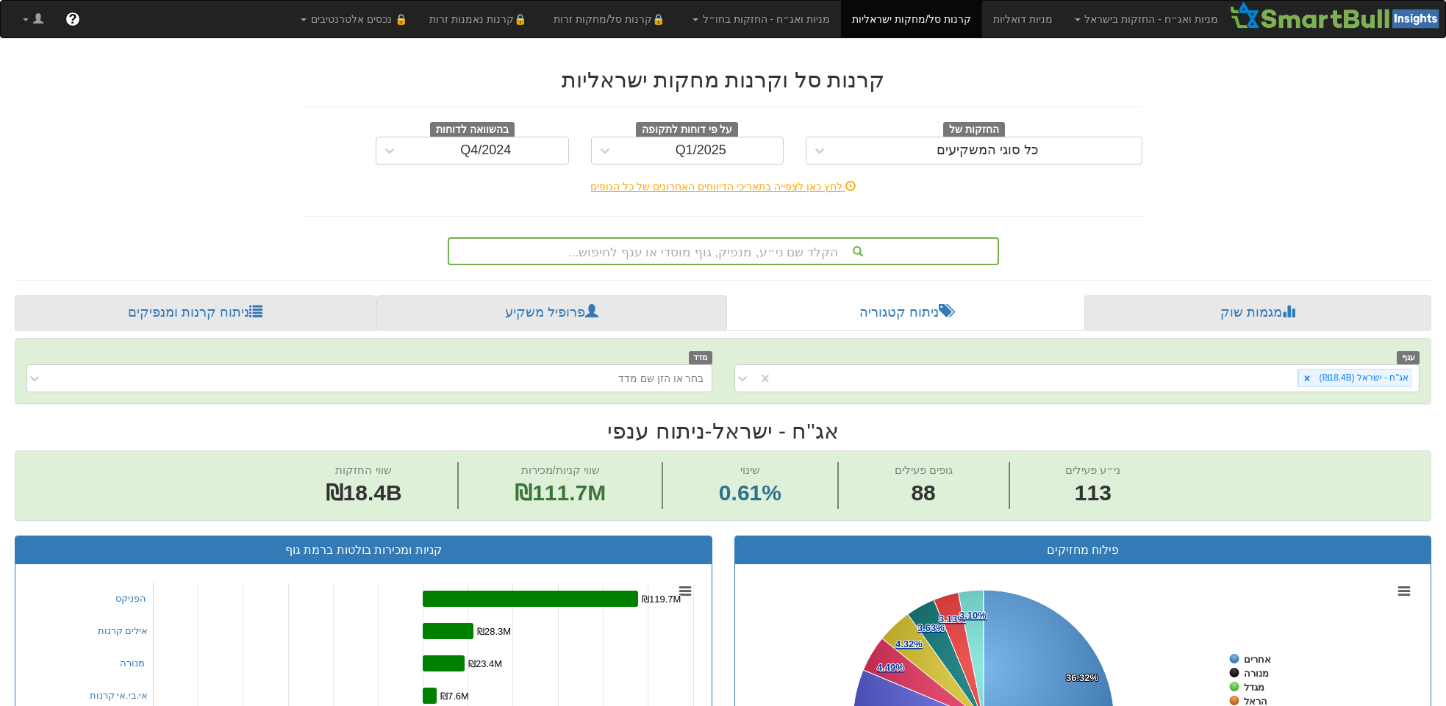
scroll to position [135, 0]
